Goal: Task Accomplishment & Management: Complete application form

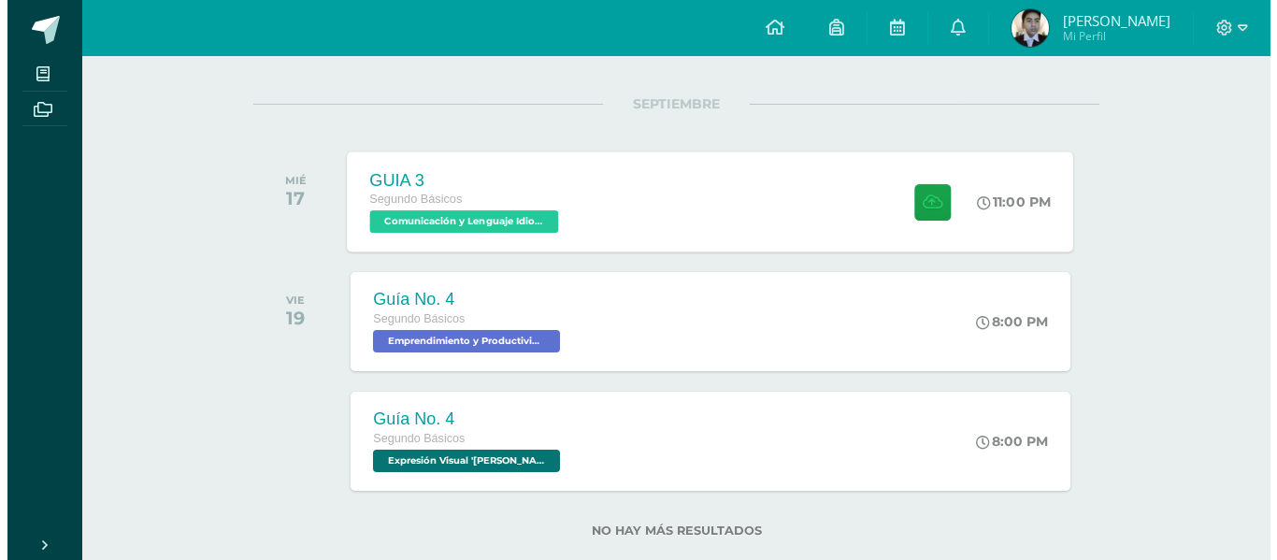
scroll to position [254, 0]
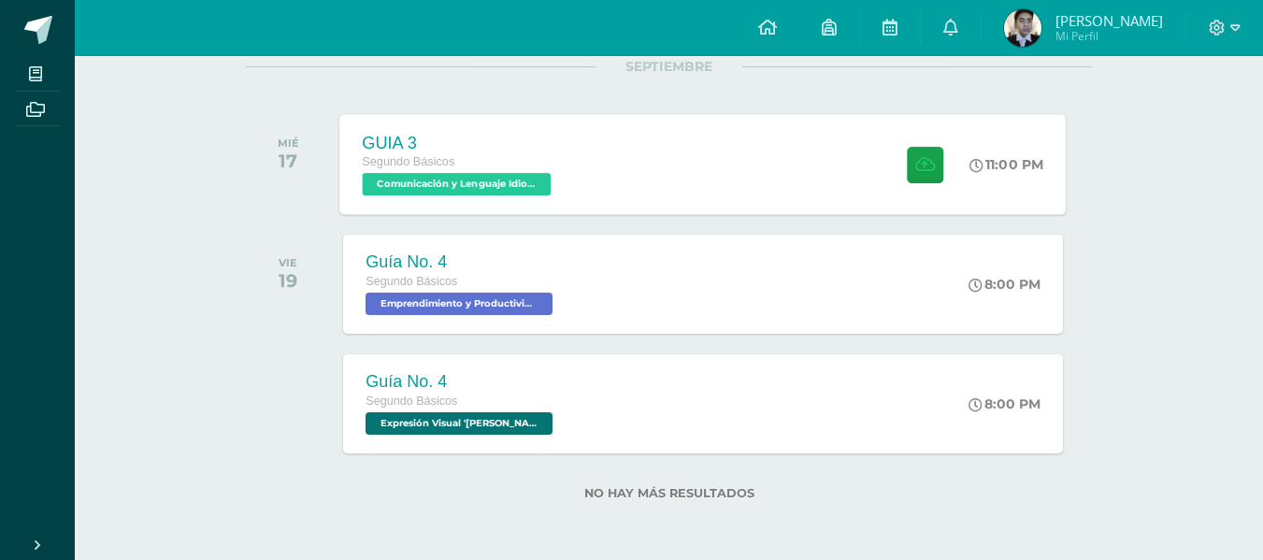
click at [539, 441] on div "Guía No. 4 Segundo Básicos Expresión Visual 'Newton'" at bounding box center [461, 403] width 237 height 99
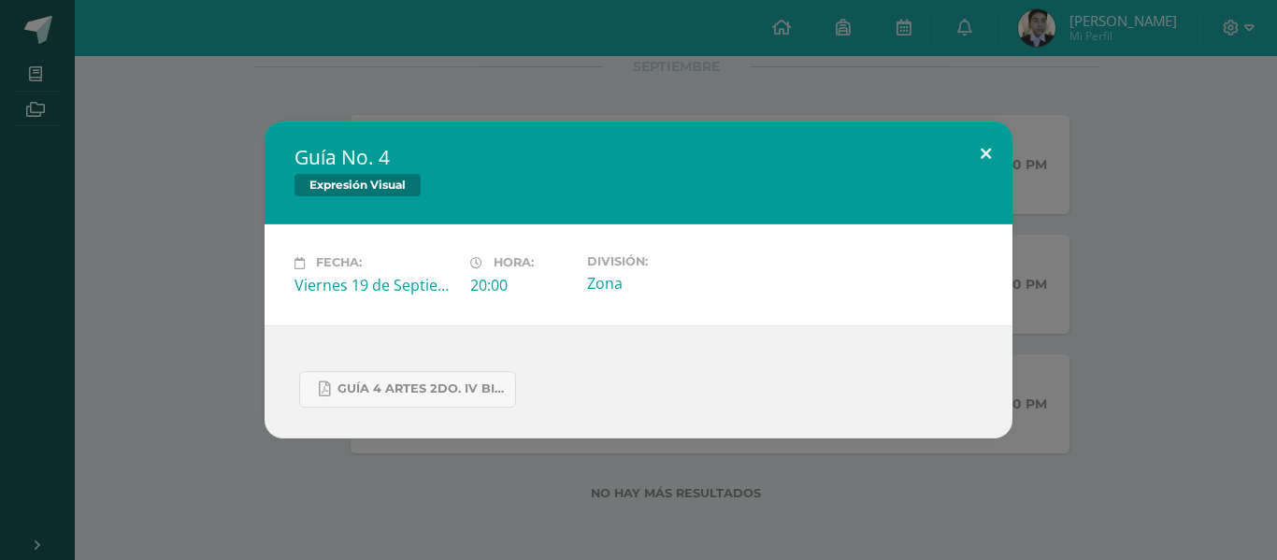
click at [1007, 152] on button at bounding box center [985, 154] width 53 height 64
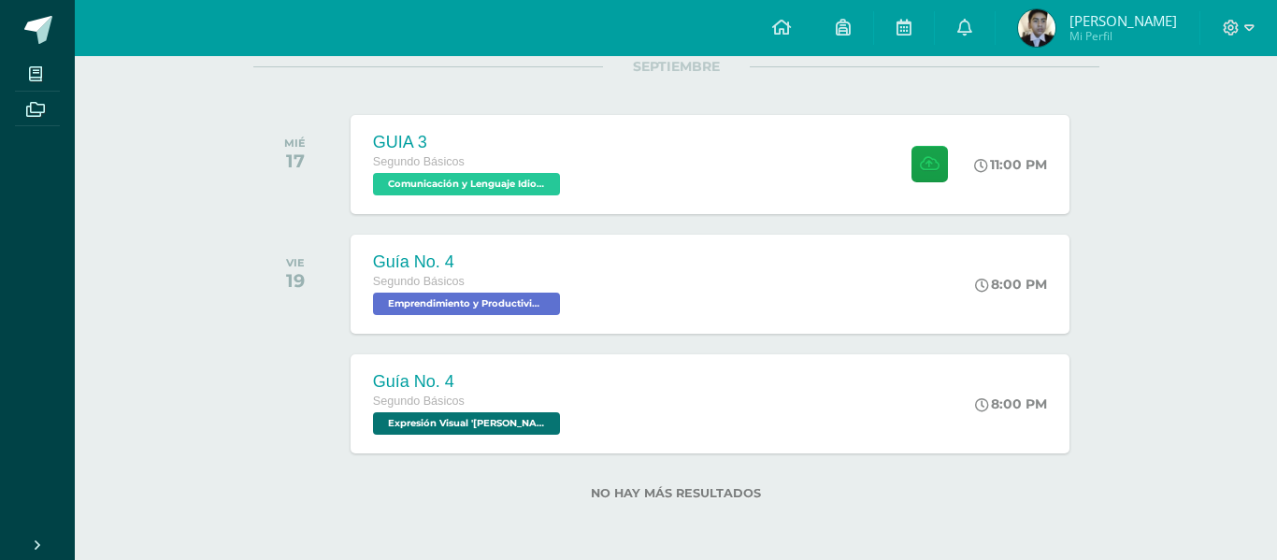
click at [1007, 152] on div "Guía No. 4 Expresión Visual Fecha: Viernes 19 de Septiembre Hora: 20:00 Divisió…" at bounding box center [638, 280] width 1262 height 316
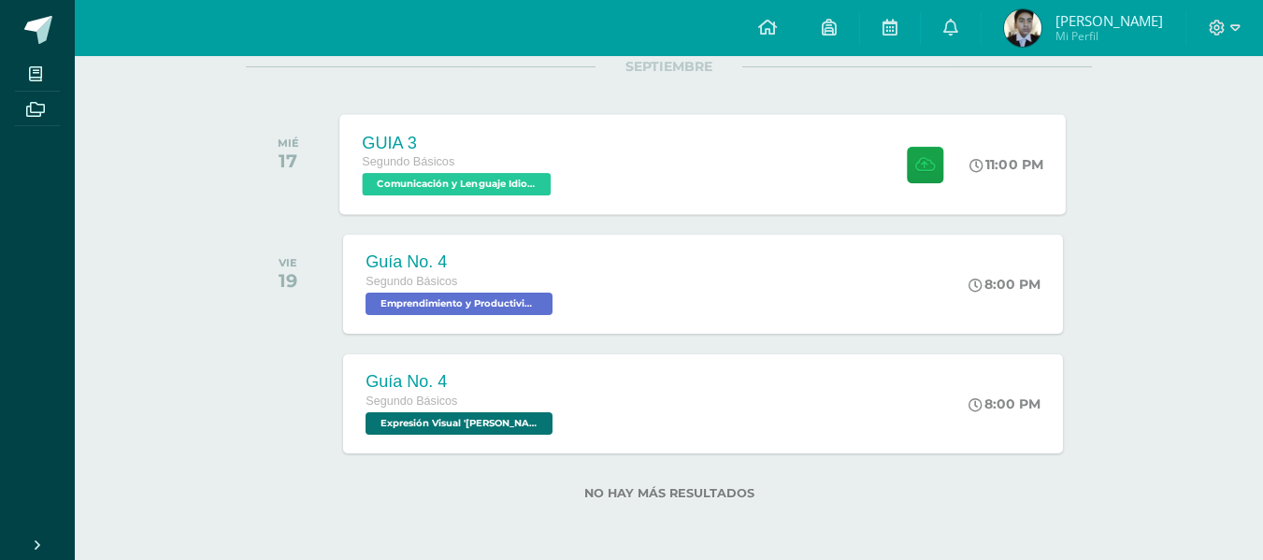
click at [491, 206] on div "GUIA 3 Segundo Básicos Comunicación y Lenguaje Idioma Extranjero 'Newton'" at bounding box center [459, 164] width 238 height 100
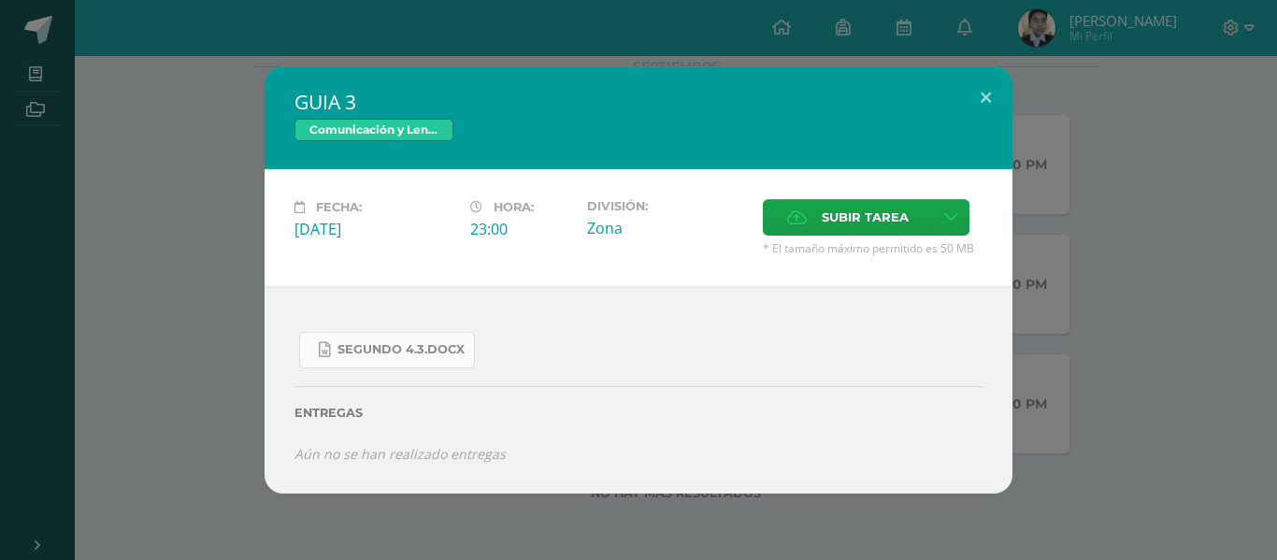
click at [353, 350] on span "SEGUNDO 4.3.docx" at bounding box center [401, 349] width 127 height 15
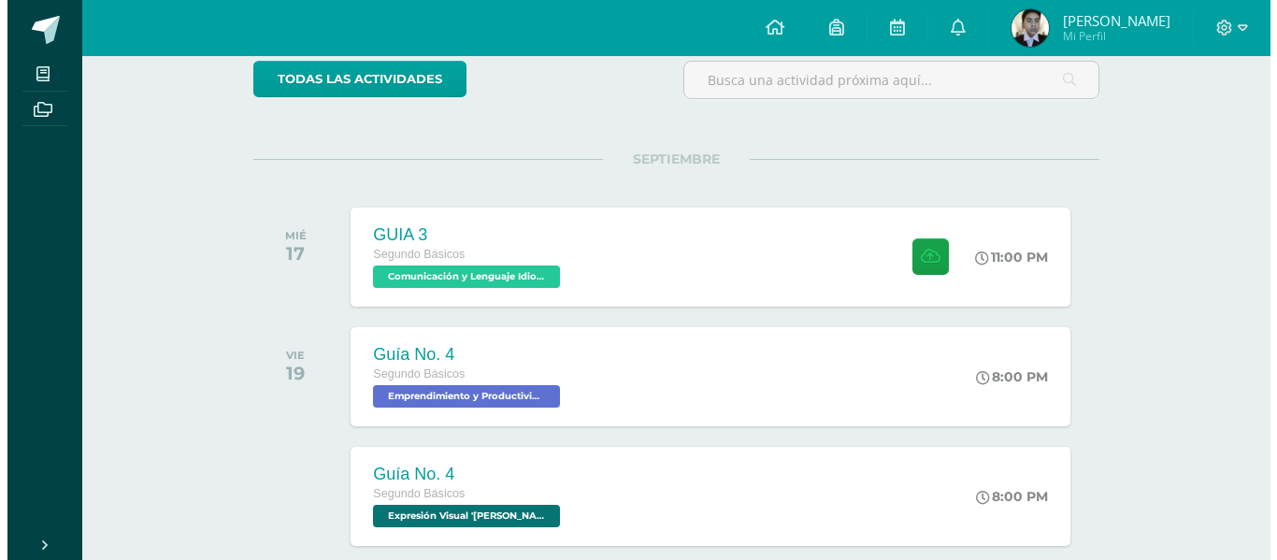
scroll to position [163, 0]
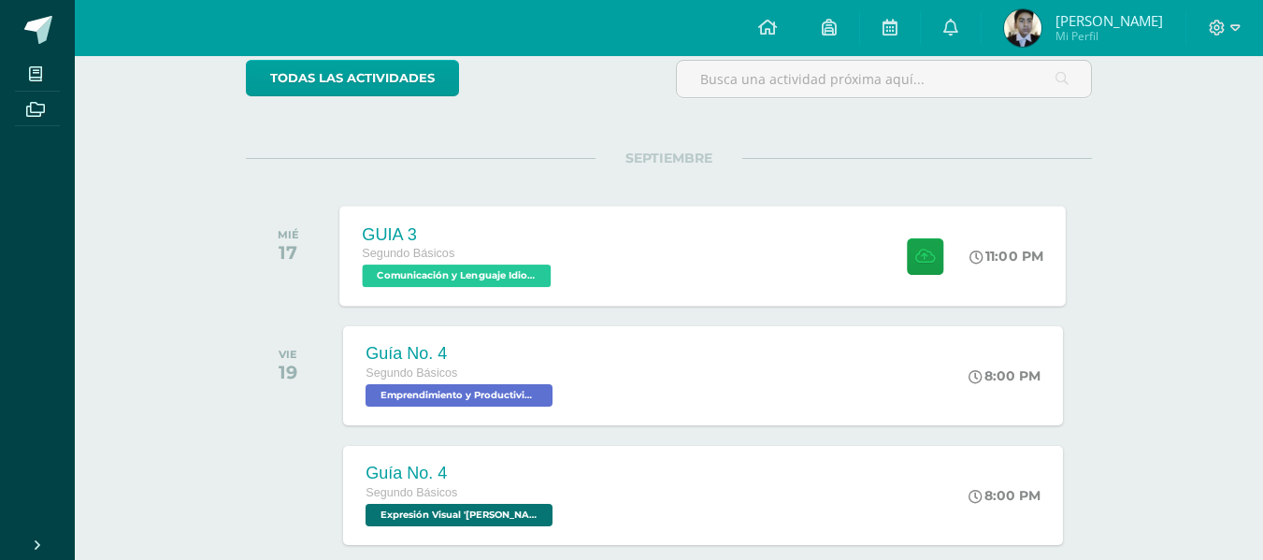
click at [686, 301] on div "GUIA 3 Segundo Básicos Comunicación y Lenguaje Idioma Extranjero '[PERSON_NAME]…" at bounding box center [703, 256] width 727 height 100
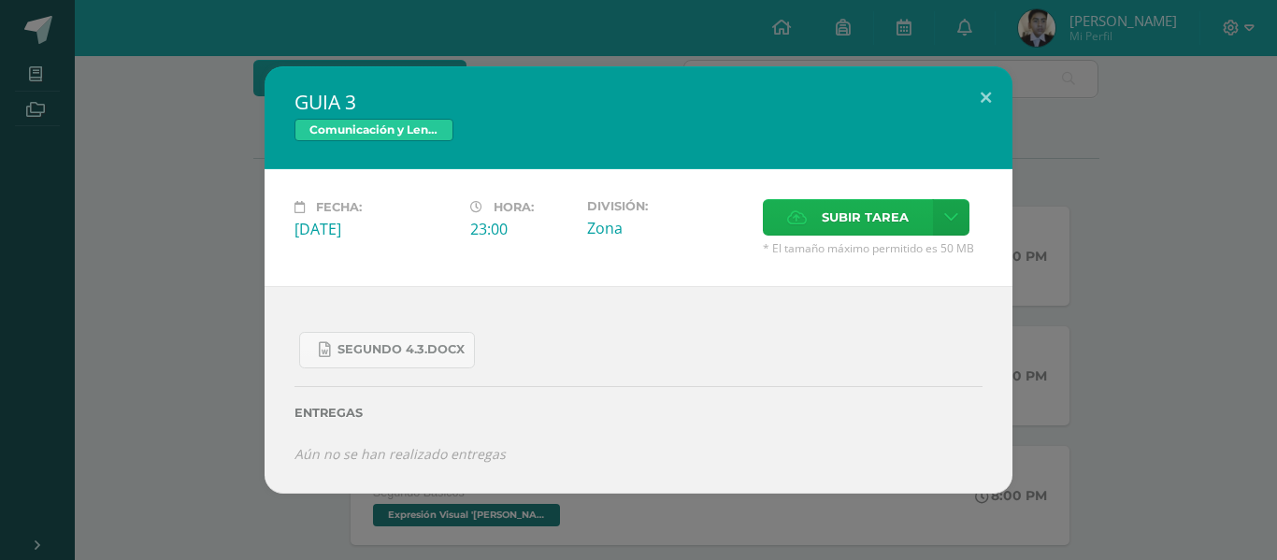
click at [815, 230] on label "Subir tarea" at bounding box center [848, 217] width 170 height 36
click at [0, 0] on input "Subir tarea" at bounding box center [0, 0] width 0 height 0
